Goal: Task Accomplishment & Management: Manage account settings

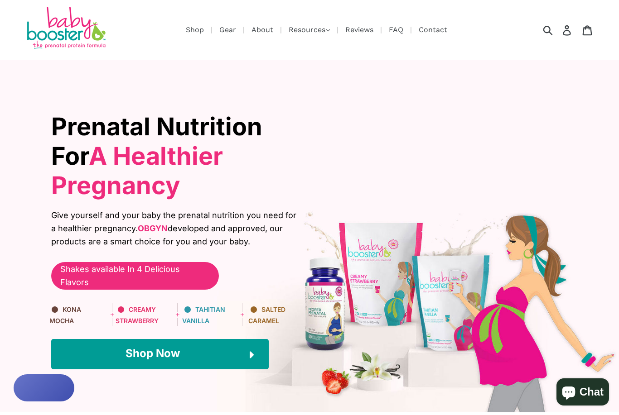
click at [562, 26] on icon at bounding box center [567, 30] width 10 height 10
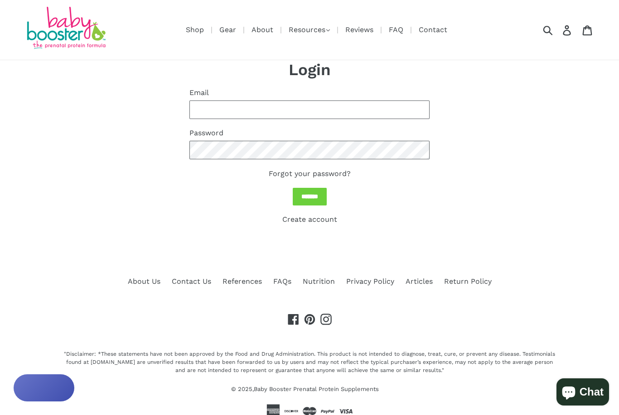
click at [305, 101] on input "Email" at bounding box center [309, 110] width 240 height 19
type input "**********"
click at [309, 189] on input "*******" at bounding box center [310, 197] width 34 height 18
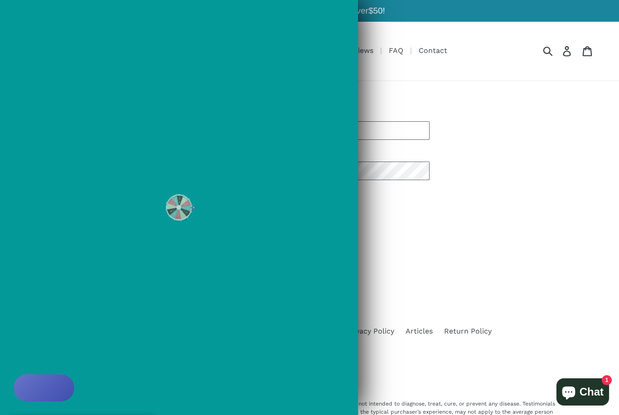
click at [317, 206] on div at bounding box center [309, 207] width 619 height 415
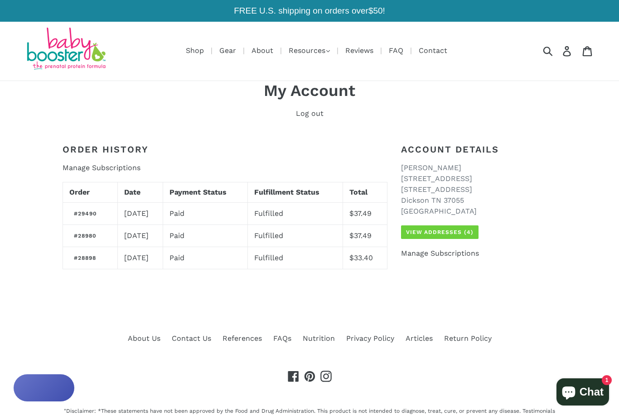
click at [442, 249] on link "Manage Subscriptions" at bounding box center [440, 253] width 78 height 9
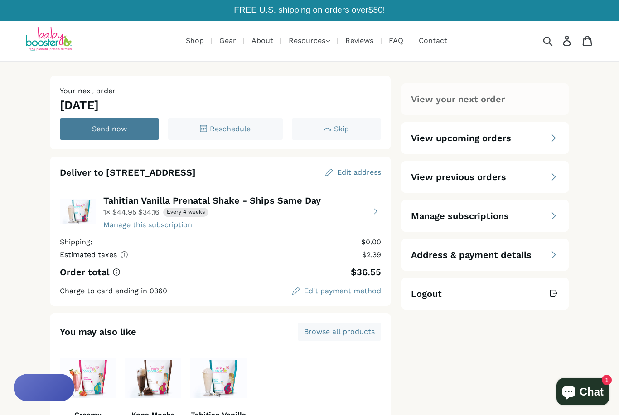
click at [342, 126] on span "Skip" at bounding box center [341, 129] width 15 height 9
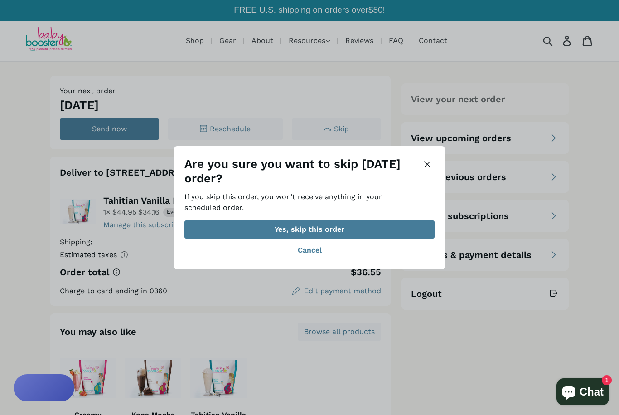
click at [341, 233] on div "Yes, skip this order" at bounding box center [309, 229] width 70 height 7
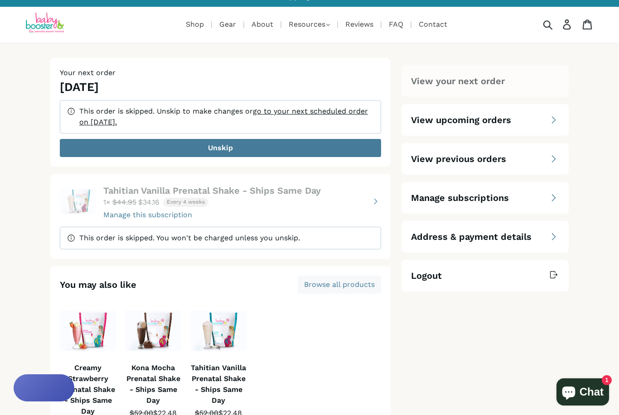
scroll to position [14, 0]
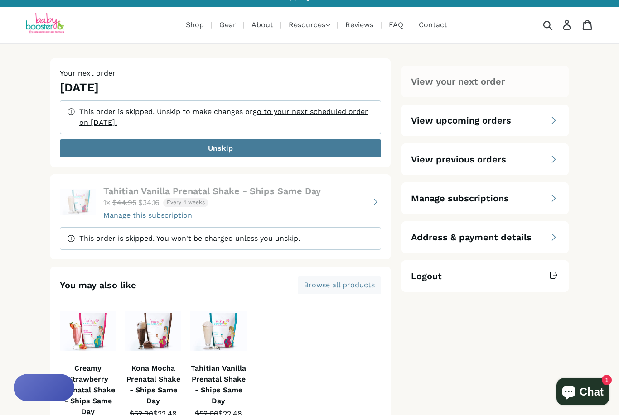
click at [552, 202] on icon "Manage subscriptions" at bounding box center [553, 199] width 3 height 6
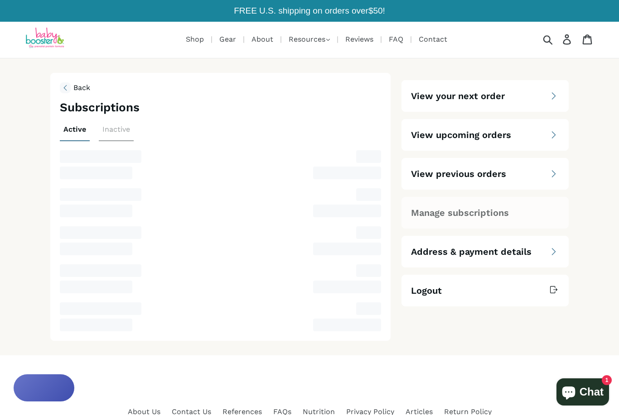
click at [552, 216] on div "Manage subscriptions" at bounding box center [485, 213] width 148 height 13
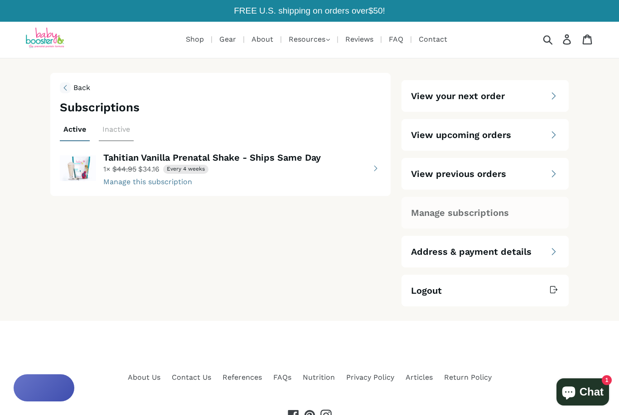
click at [164, 183] on button "view details about Tahitian Vanilla Prenatal Shake - Ships Same Day 1 × $34.16 …" at bounding box center [220, 168] width 321 height 36
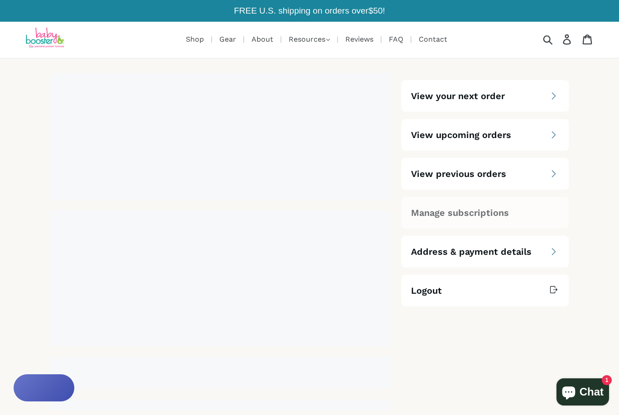
select select "****"
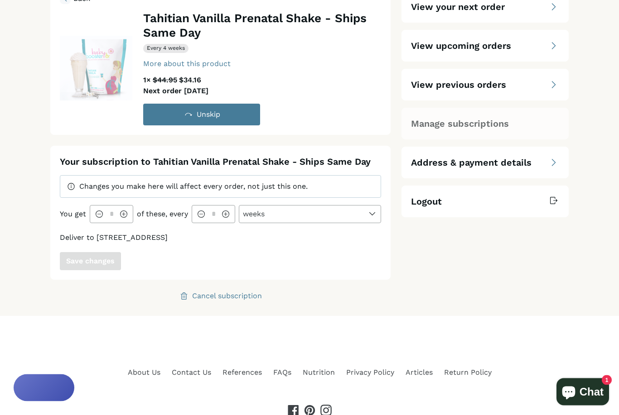
scroll to position [89, 0]
click at [229, 294] on div "Cancel subscription" at bounding box center [227, 296] width 70 height 7
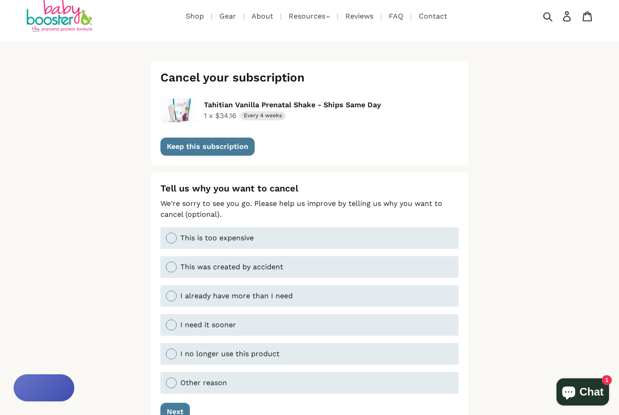
scroll to position [39, 0]
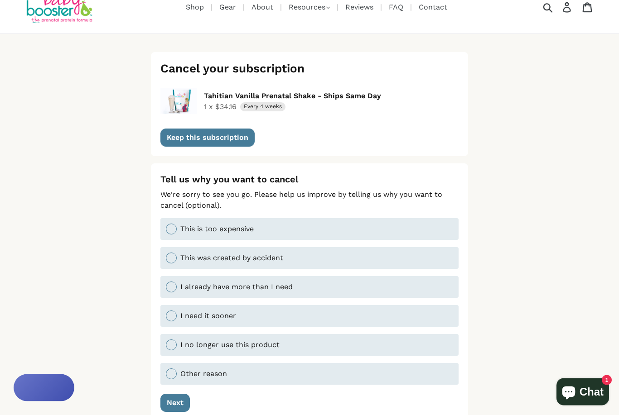
click at [195, 341] on span "I no longer use this product" at bounding box center [229, 345] width 99 height 9
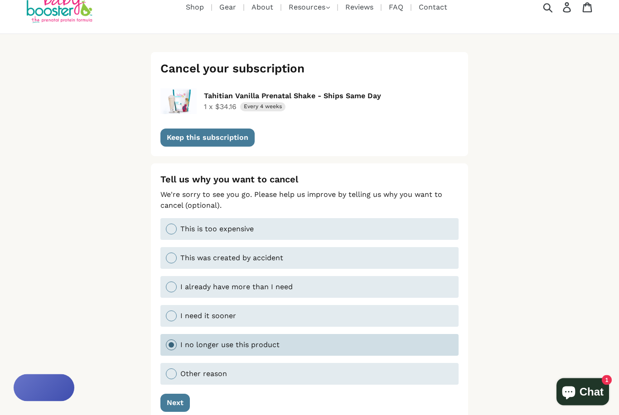
scroll to position [40, 0]
click at [174, 400] on div "Next" at bounding box center [175, 403] width 17 height 7
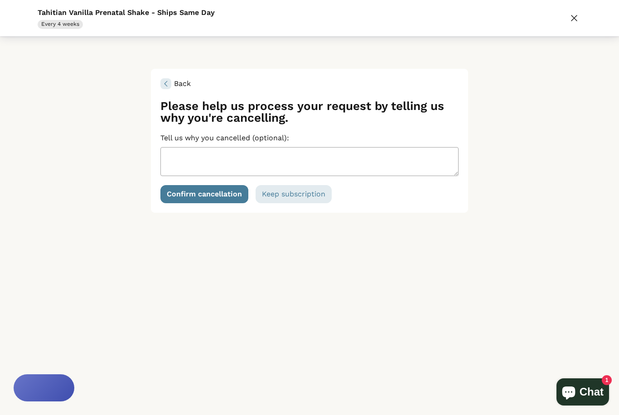
click at [214, 194] on div "Confirm cancellation" at bounding box center [204, 194] width 75 height 7
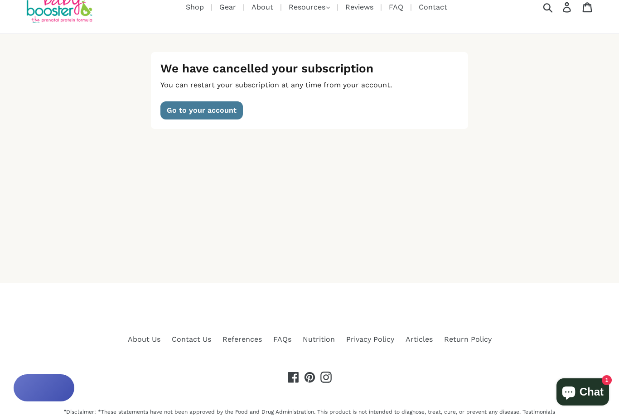
click at [214, 107] on div "Go to your account" at bounding box center [202, 110] width 70 height 7
